Goal: Task Accomplishment & Management: Manage account settings

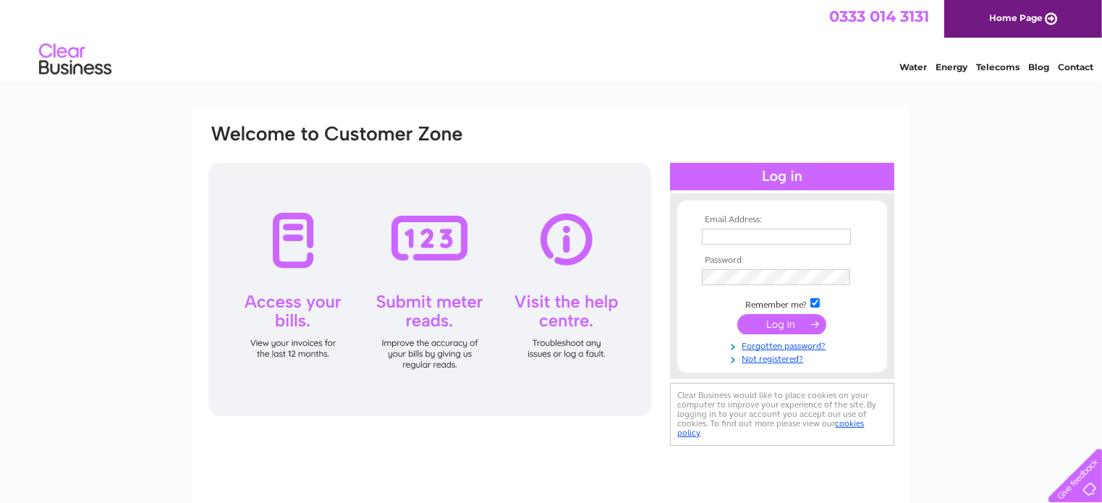
type input "[EMAIL_ADDRESS][DOMAIN_NAME]"
click at [778, 323] on input "submit" at bounding box center [781, 324] width 89 height 20
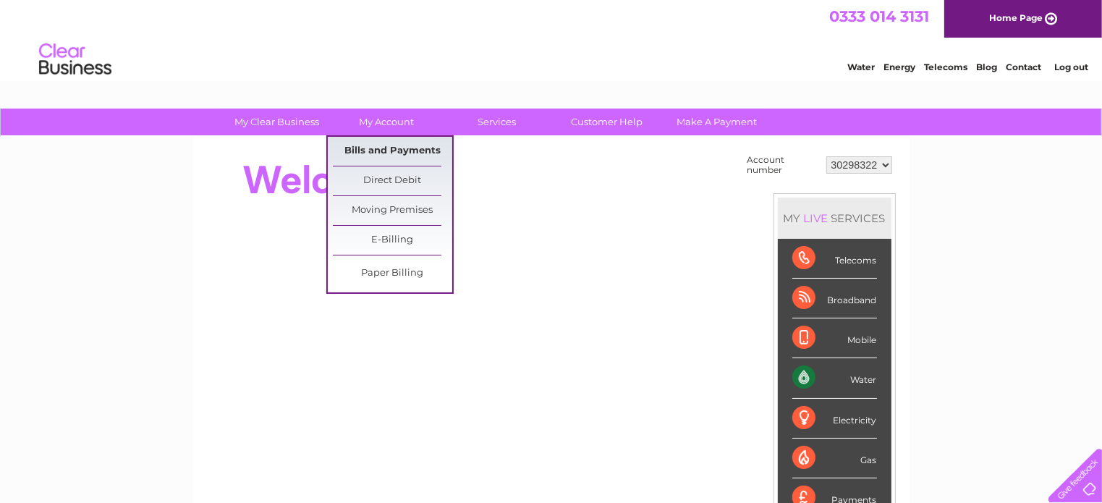
click at [392, 147] on link "Bills and Payments" at bounding box center [392, 151] width 119 height 29
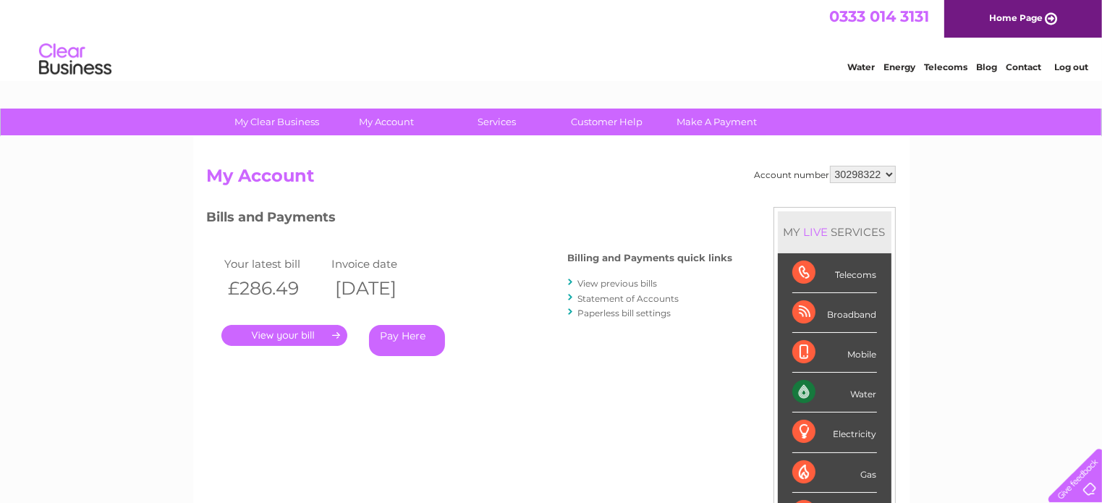
click at [276, 328] on link "." at bounding box center [284, 335] width 126 height 21
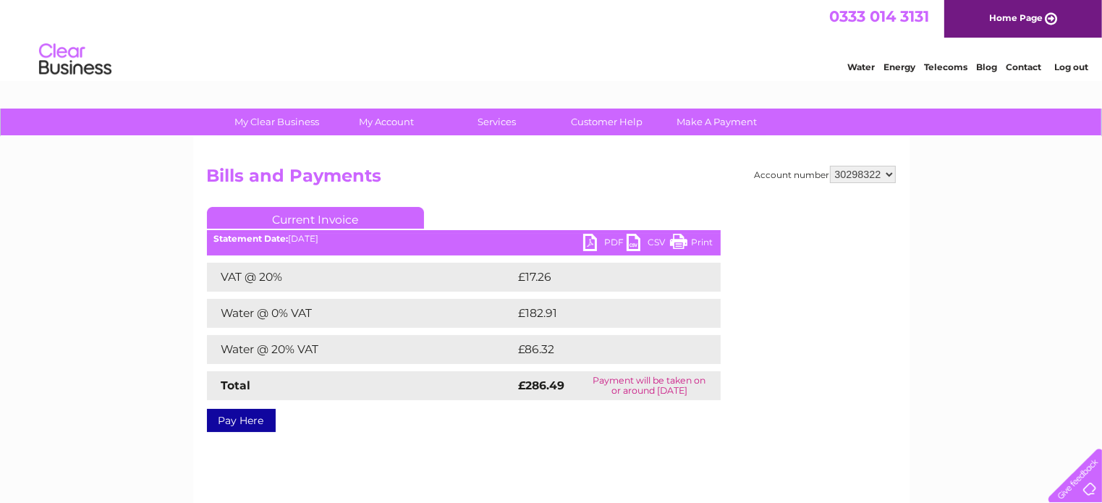
click at [590, 239] on link "PDF" at bounding box center [604, 244] width 43 height 21
click at [1062, 69] on link "Log out" at bounding box center [1071, 66] width 34 height 11
